Goal: Contribute content: Add original content to the website for others to see

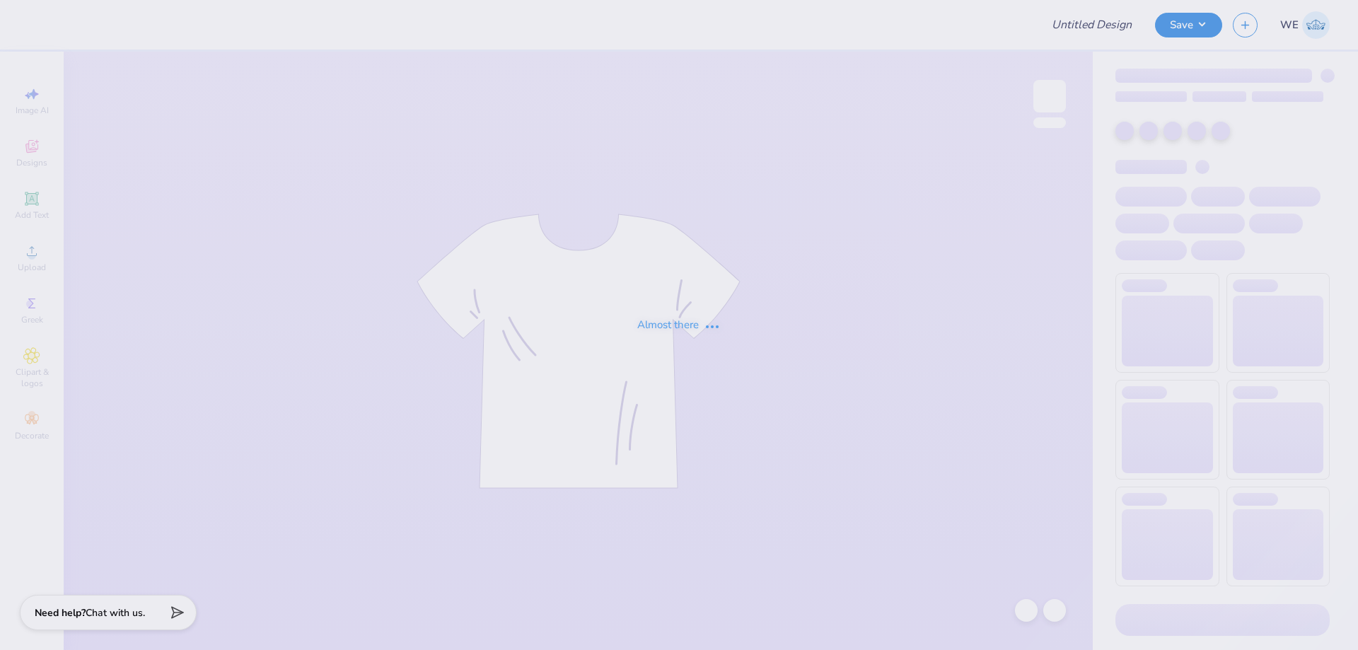
type input "ZBT Get on the Ball 2025"
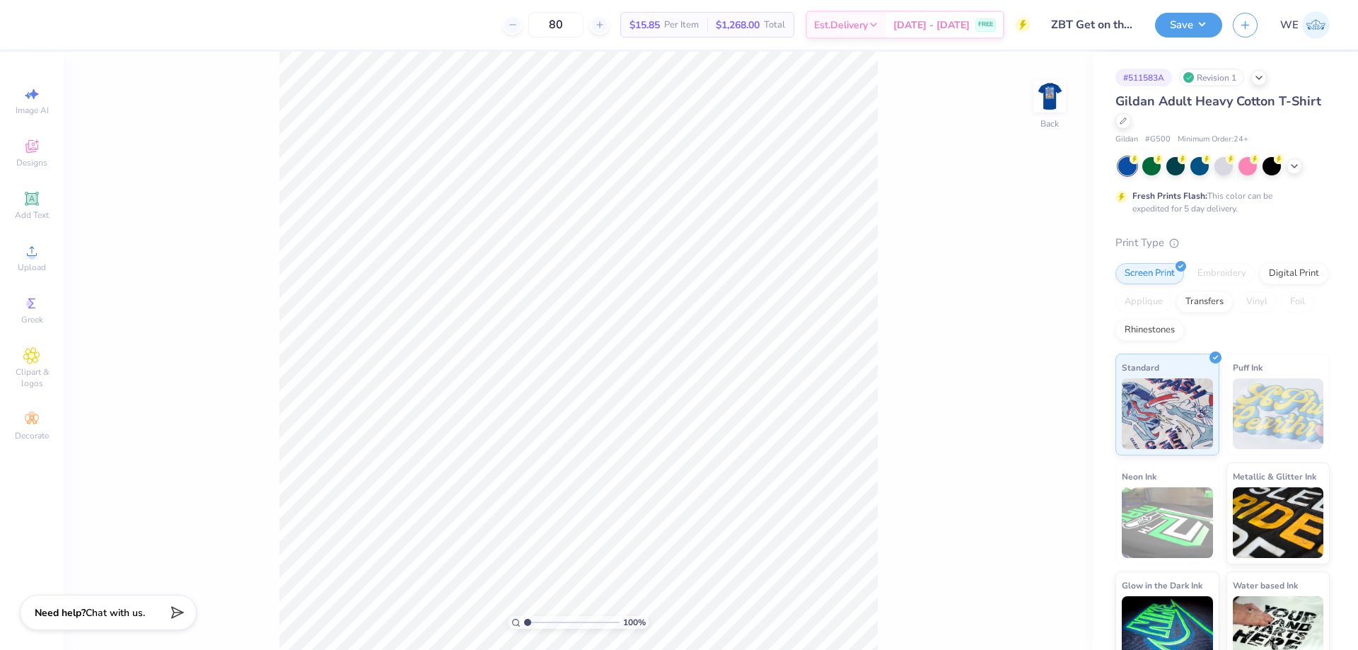
drag, startPoint x: 1059, startPoint y: 93, endPoint x: 931, endPoint y: 150, distance: 140.3
click at [1060, 93] on img at bounding box center [1050, 96] width 28 height 28
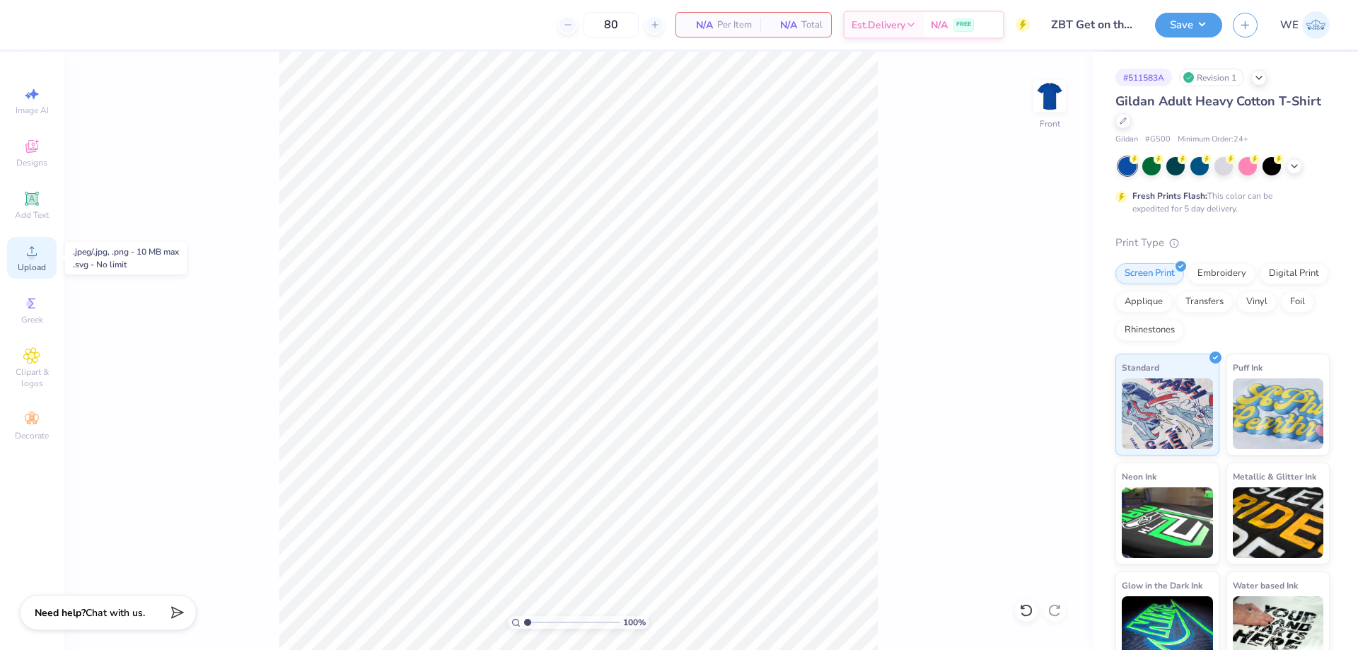
click at [35, 249] on icon at bounding box center [31, 251] width 17 height 17
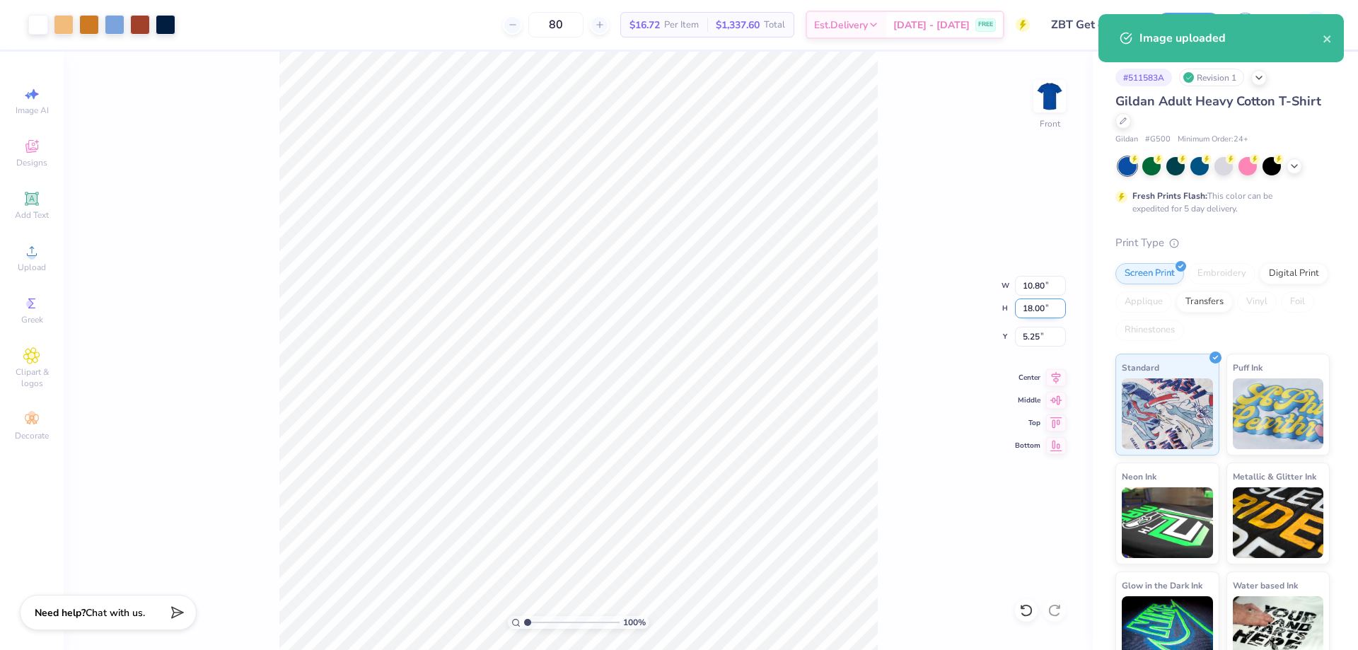
click at [1038, 314] on input "18.00" at bounding box center [1040, 309] width 51 height 20
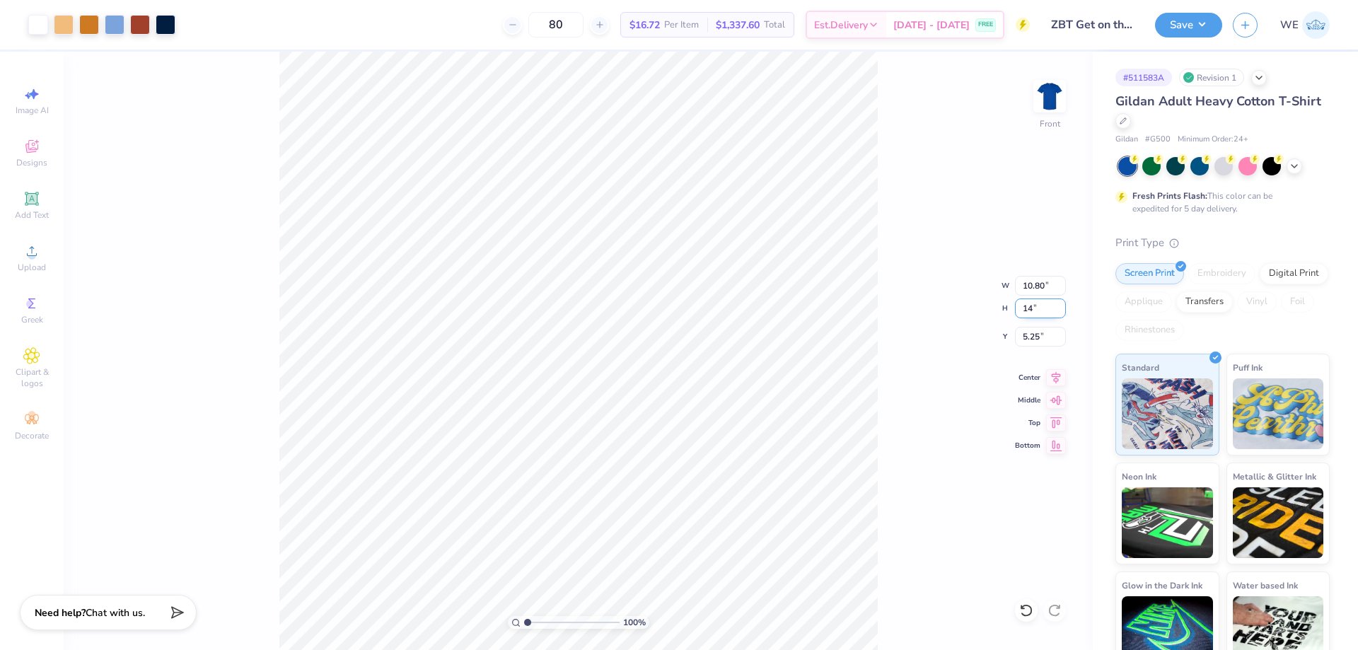
type input "14"
type input "8.40"
type input "14.00"
click at [1043, 339] on input "7.25" at bounding box center [1040, 337] width 51 height 20
type input "3.00"
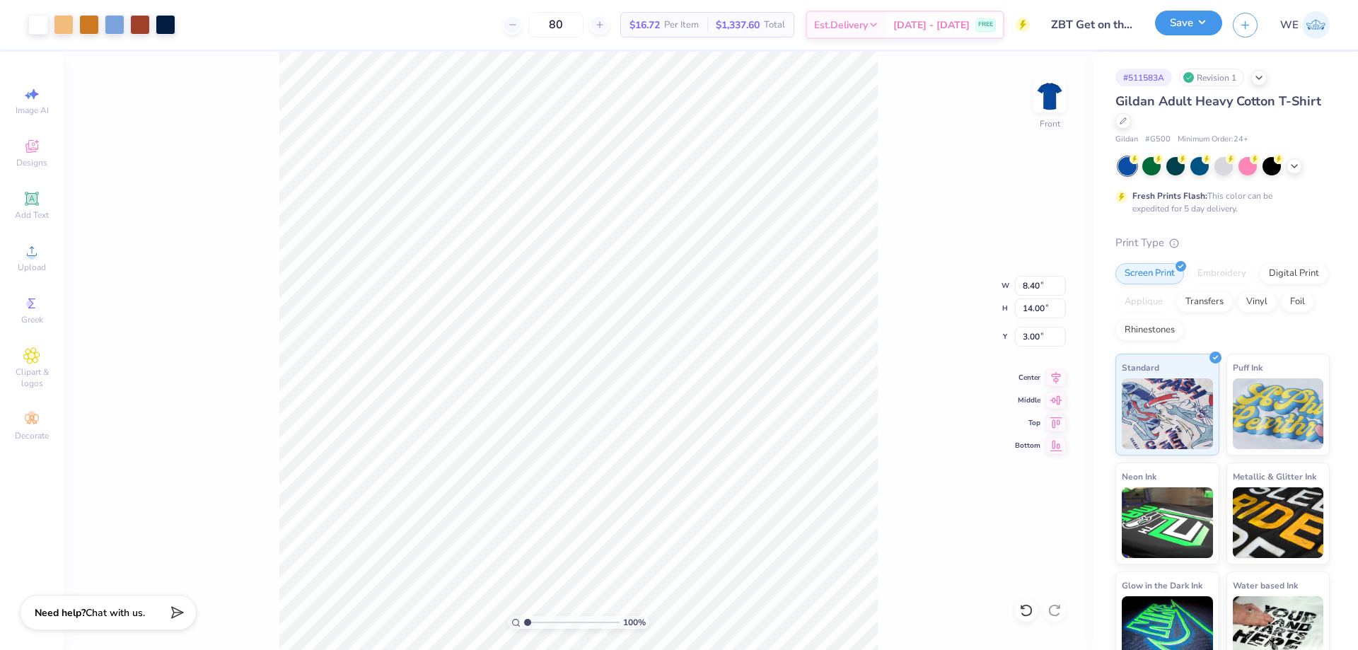
click at [1186, 29] on button "Save" at bounding box center [1188, 23] width 67 height 25
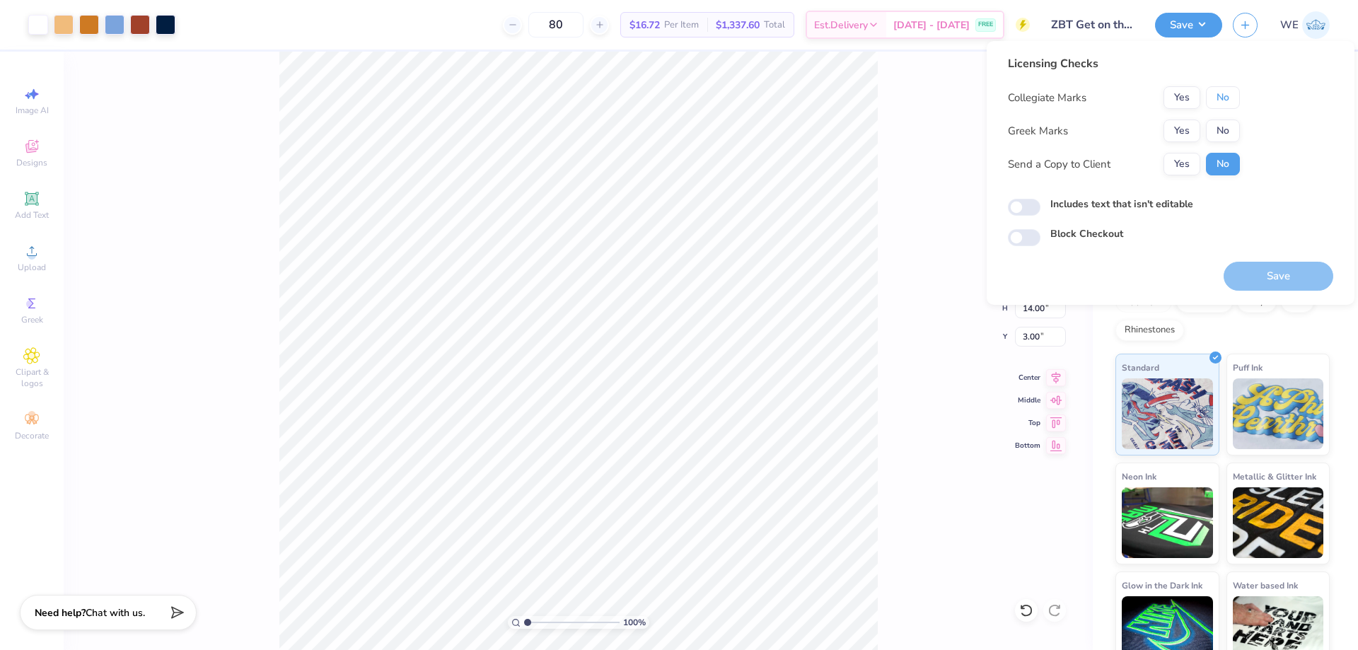
drag, startPoint x: 1225, startPoint y: 97, endPoint x: 1203, endPoint y: 117, distance: 29.0
click at [1223, 97] on button "No" at bounding box center [1223, 97] width 34 height 23
click at [1181, 129] on button "Yes" at bounding box center [1182, 131] width 37 height 23
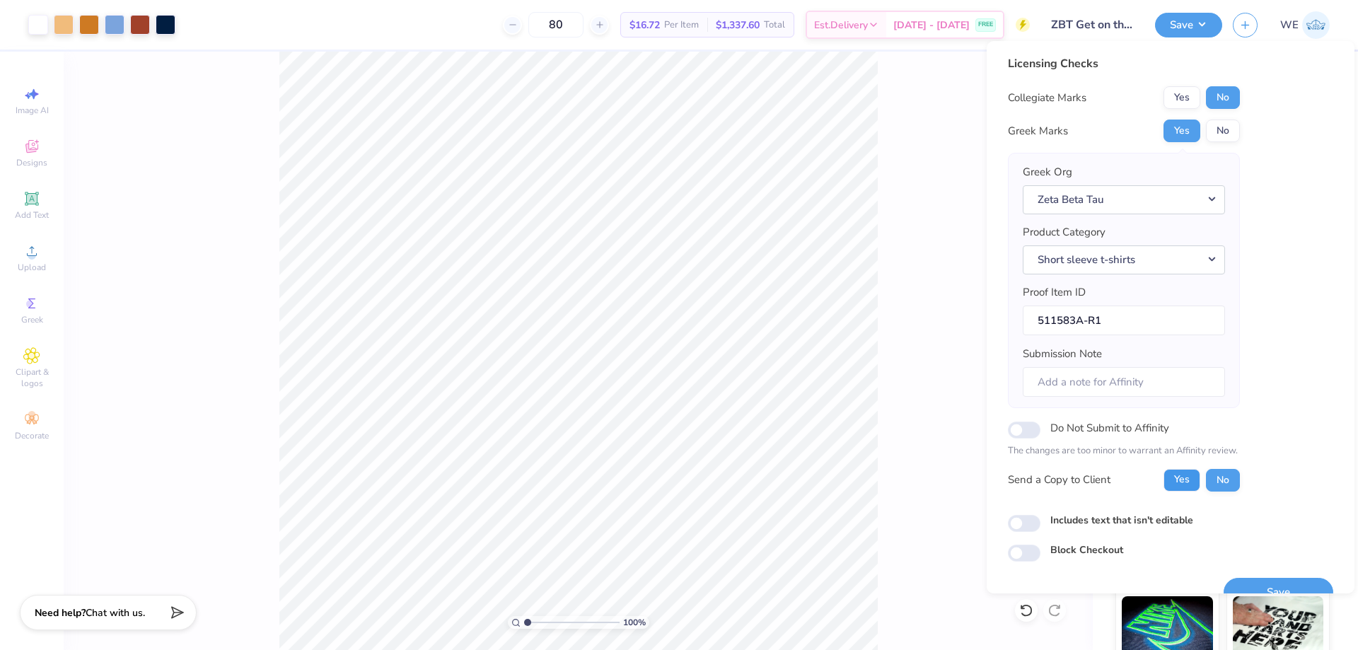
click at [1179, 478] on button "Yes" at bounding box center [1182, 480] width 37 height 23
click at [1014, 521] on input "Includes text that isn't editable" at bounding box center [1024, 523] width 33 height 17
checkbox input "true"
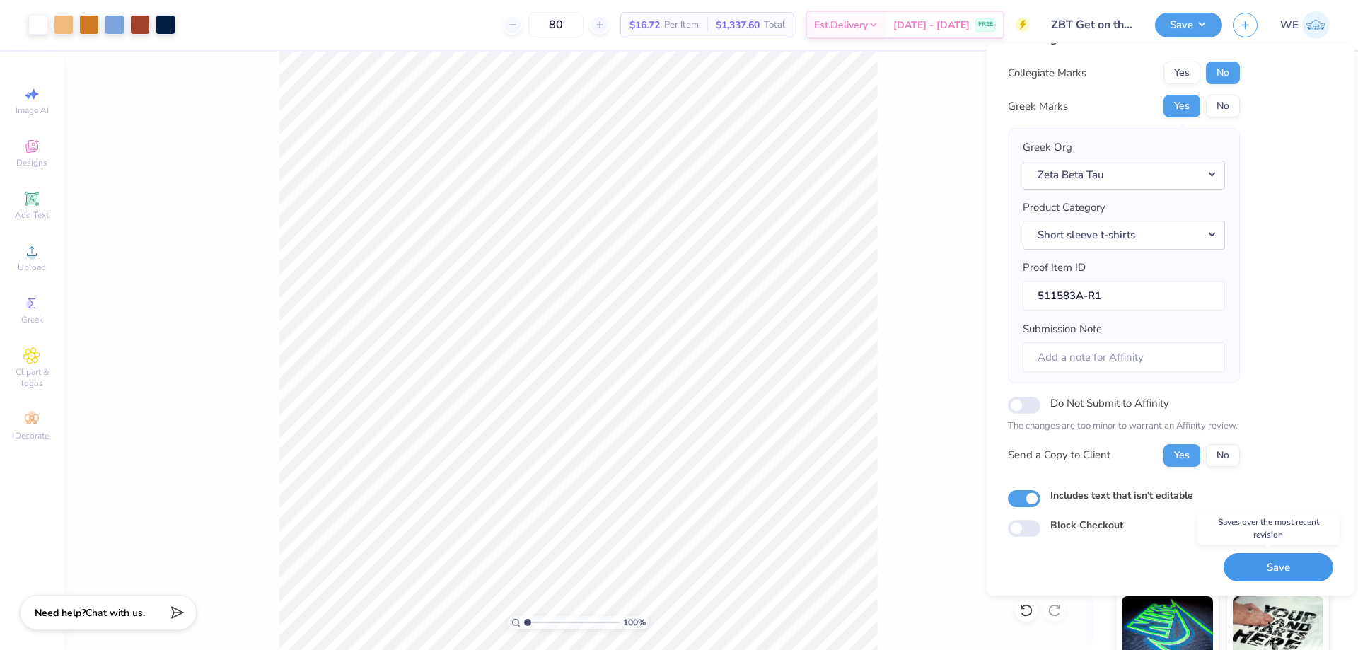
click at [1271, 565] on button "Save" at bounding box center [1279, 567] width 110 height 29
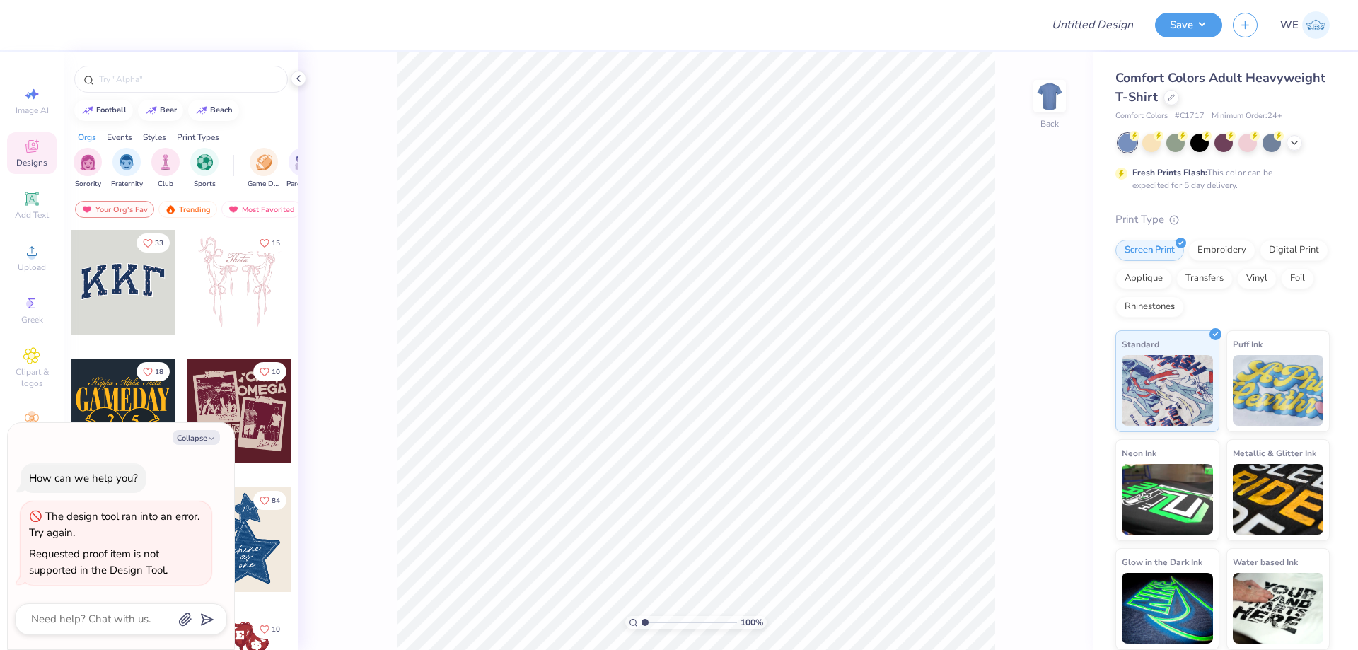
type textarea "x"
